Goal: Transaction & Acquisition: Purchase product/service

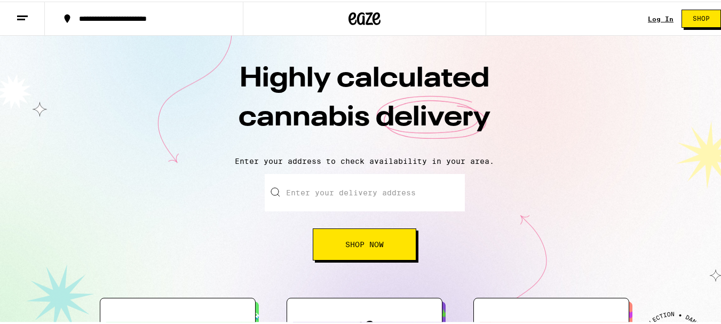
click at [654, 19] on link "Log In" at bounding box center [661, 17] width 26 height 7
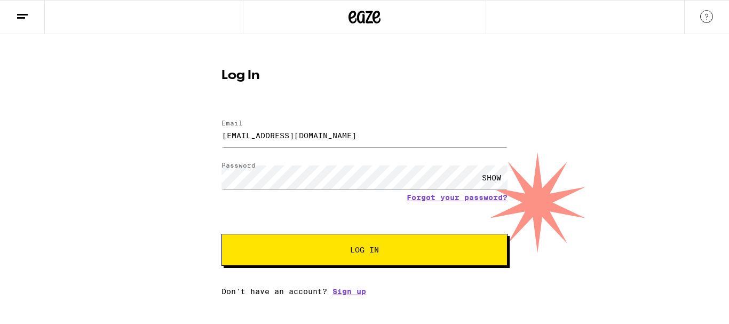
click at [496, 180] on div "SHOW" at bounding box center [491, 177] width 32 height 24
click at [365, 258] on button "Log In" at bounding box center [364, 250] width 286 height 32
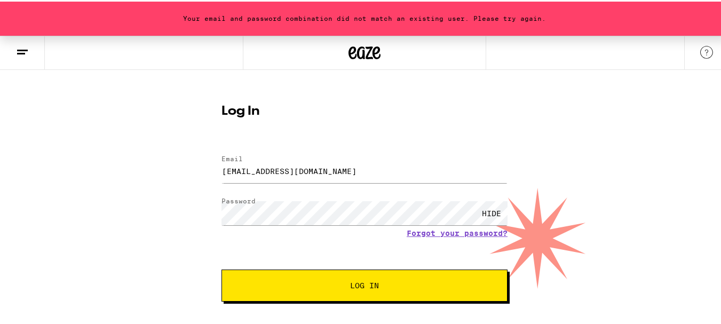
click at [349, 293] on button "Log In" at bounding box center [364, 284] width 286 height 32
click at [120, 204] on div "Your email and password combination did not match an existing user. Please try …" at bounding box center [364, 182] width 729 height 296
click at [136, 207] on div "Your email and password combination did not match an existing user. Please try …" at bounding box center [364, 182] width 729 height 296
type input "michellewsantos1@gmail.com"
click at [341, 292] on button "Log In" at bounding box center [364, 284] width 286 height 32
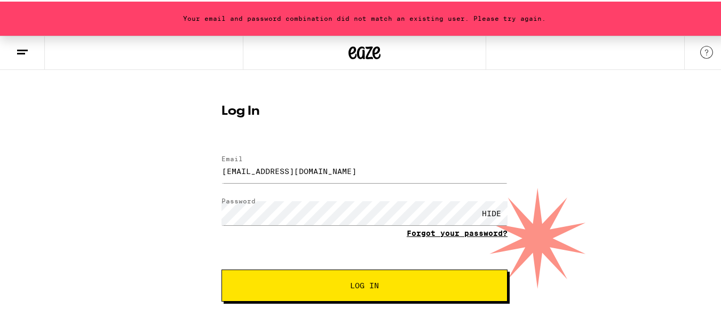
click at [471, 230] on link "Forgot your password?" at bounding box center [457, 231] width 101 height 9
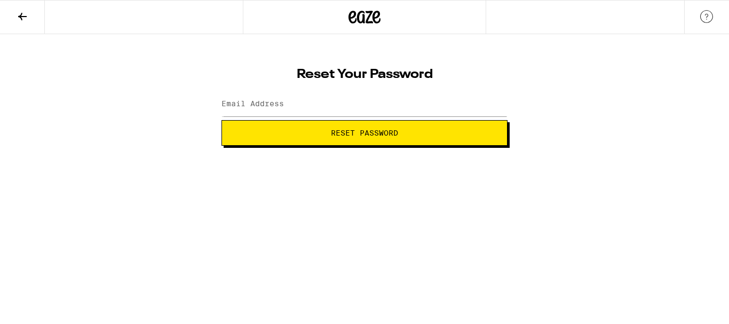
click at [250, 107] on label "Email Address" at bounding box center [252, 103] width 62 height 9
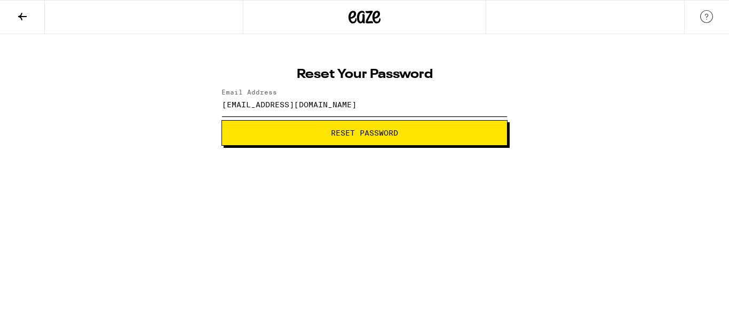
type input "santossmichellew@gmail.com"
click at [221, 120] on button "Reset Password" at bounding box center [364, 133] width 286 height 26
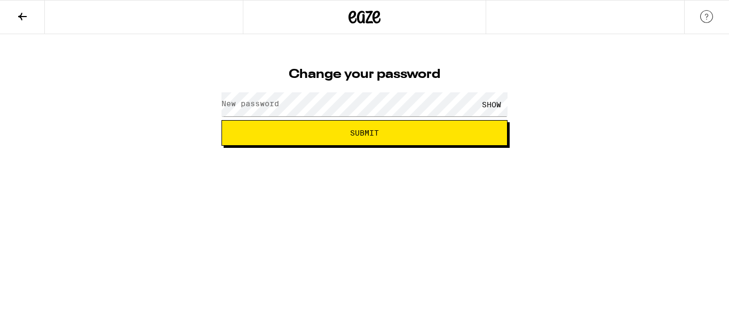
click at [272, 105] on label "New password" at bounding box center [250, 103] width 58 height 9
click at [197, 105] on div "Change your password New password SHOW Submit" at bounding box center [364, 90] width 729 height 112
click at [221, 120] on button "Submit" at bounding box center [364, 133] width 286 height 26
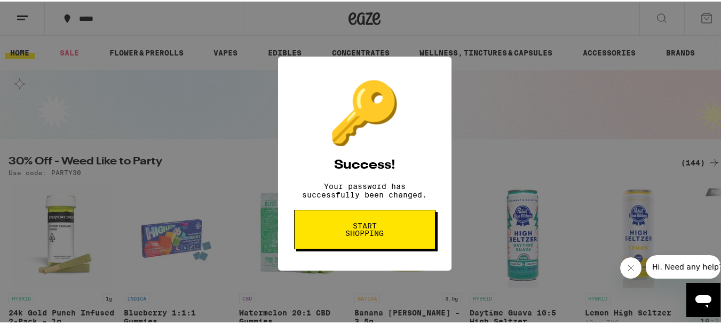
click at [357, 246] on button "Start shopping" at bounding box center [364, 227] width 141 height 39
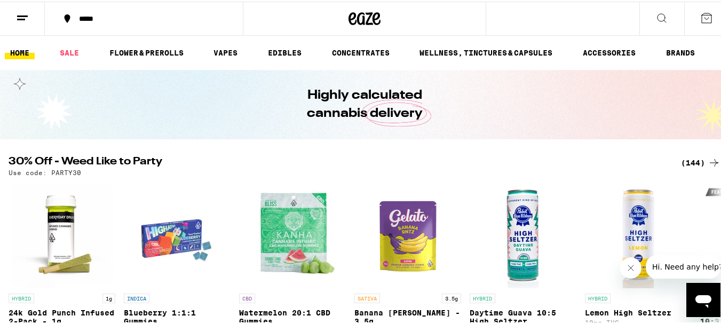
click at [655, 17] on icon at bounding box center [661, 16] width 13 height 13
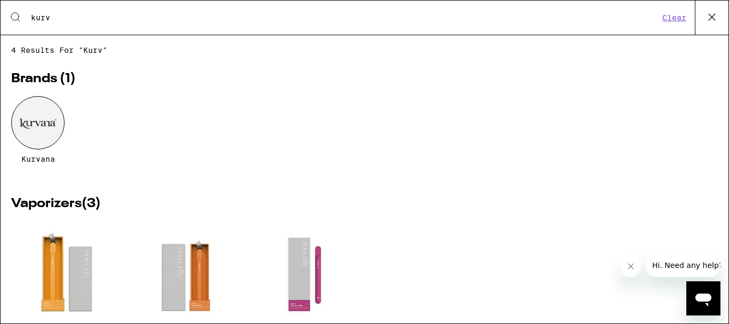
type input "kurv"
click at [42, 113] on div at bounding box center [37, 122] width 53 height 53
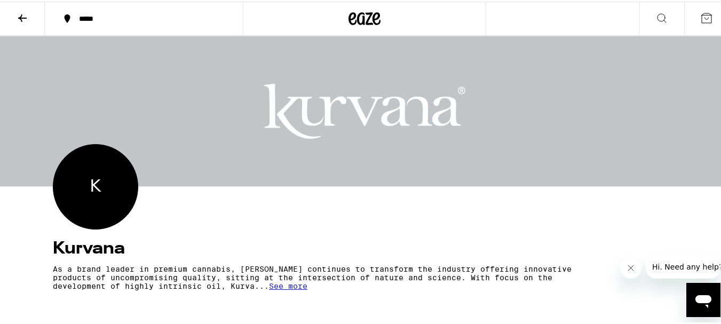
click at [104, 19] on div "*****" at bounding box center [150, 16] width 152 height 7
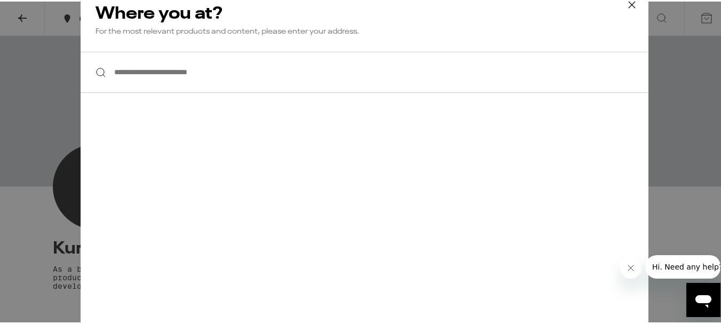
click at [181, 82] on input "**********" at bounding box center [365, 70] width 568 height 41
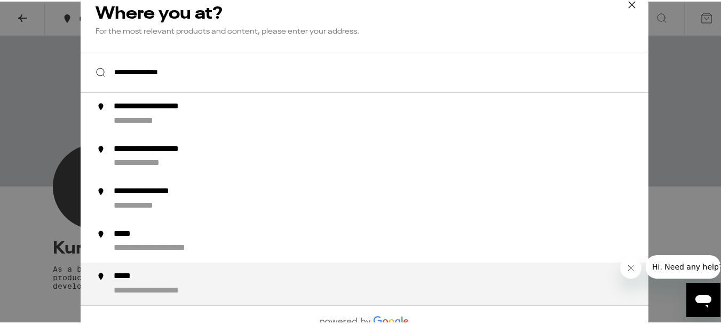
click at [132, 281] on div "*****" at bounding box center [128, 274] width 28 height 11
type input "**********"
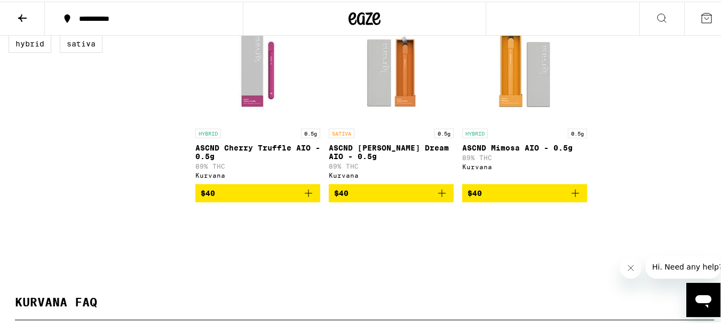
scroll to position [373, 0]
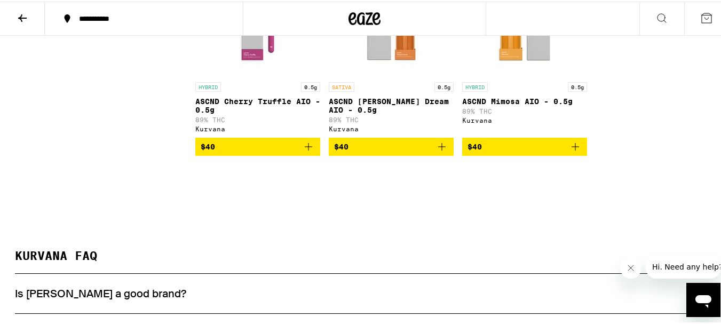
click at [663, 165] on div "Showing 3 results HYBRID 0.5g ASCND Cherry Truffle AIO - 0.5g 89% THC Kurvana $…" at bounding box center [457, 57] width 525 height 225
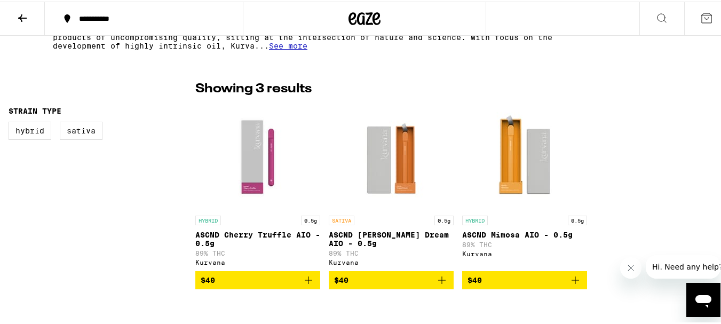
scroll to position [320, 0]
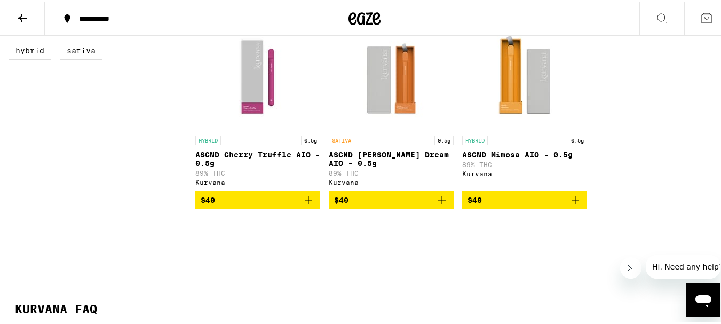
click at [313, 205] on icon "Add to bag" at bounding box center [308, 198] width 13 height 13
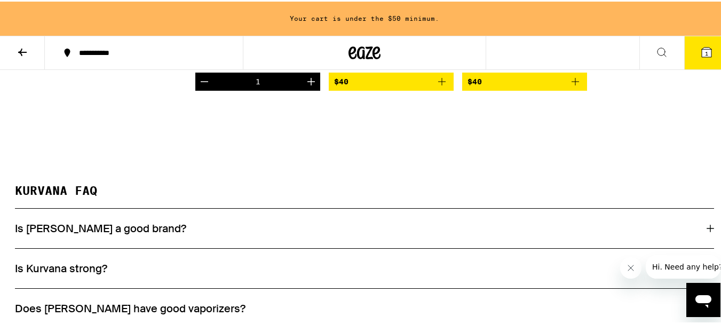
scroll to position [621, 0]
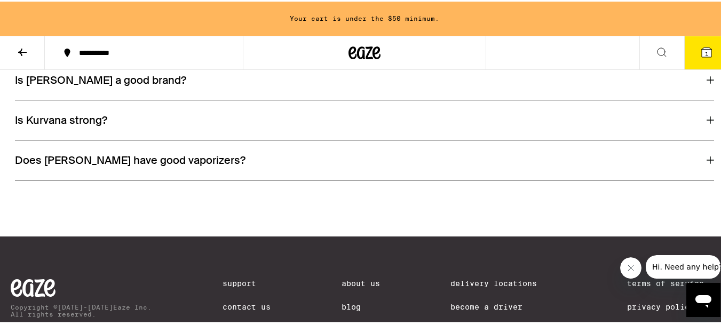
click at [117, 98] on div "Is [PERSON_NAME] a good brand?" at bounding box center [364, 78] width 699 height 39
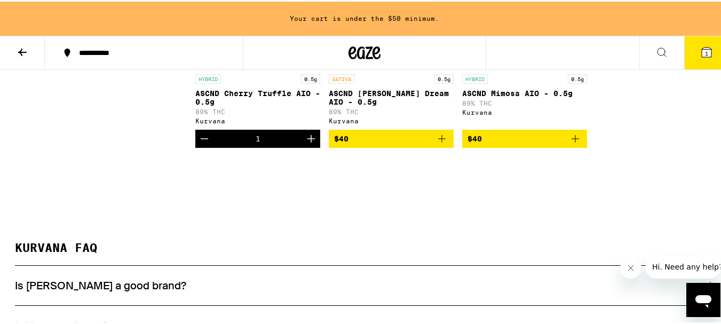
scroll to position [427, 0]
